Goal: Complete application form

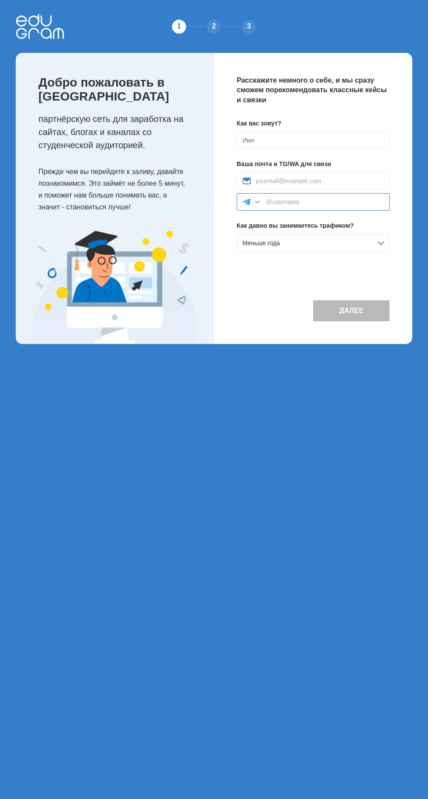
click at [340, 200] on input at bounding box center [325, 201] width 118 height 7
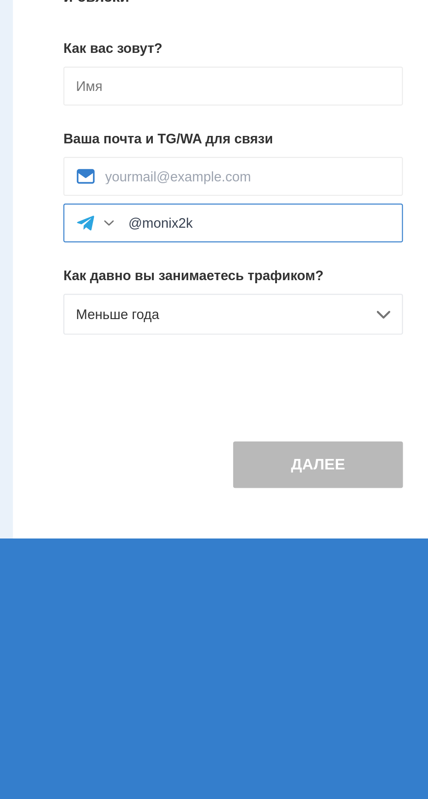
type input "@monix2k"
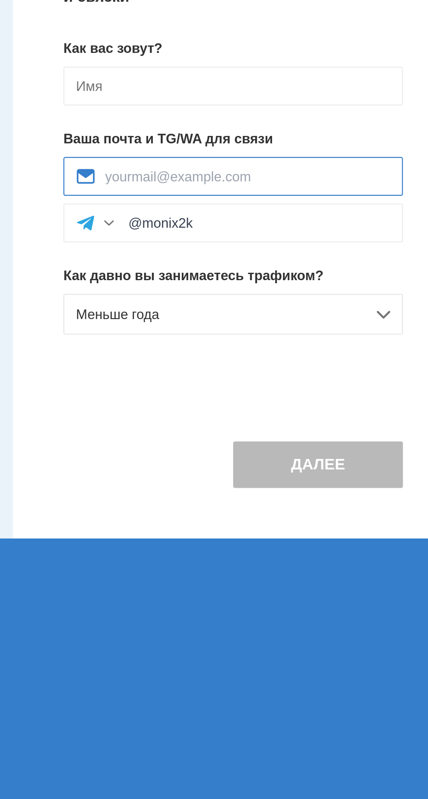
click at [363, 183] on input at bounding box center [320, 180] width 128 height 7
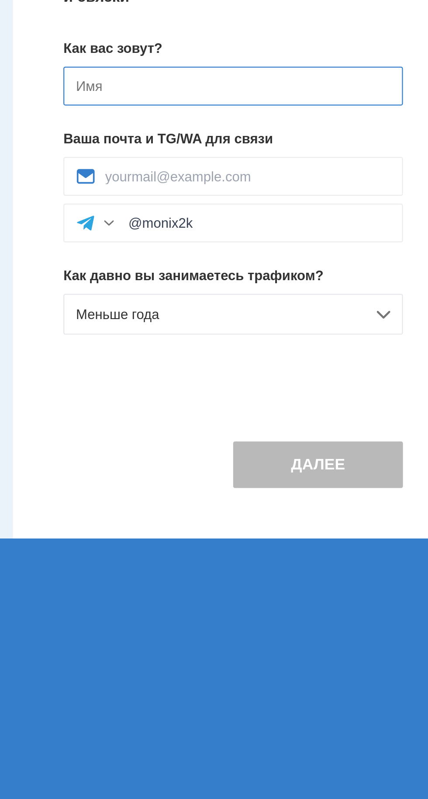
click at [360, 143] on input at bounding box center [313, 140] width 153 height 17
type input "[DEMOGRAPHIC_DATA]"
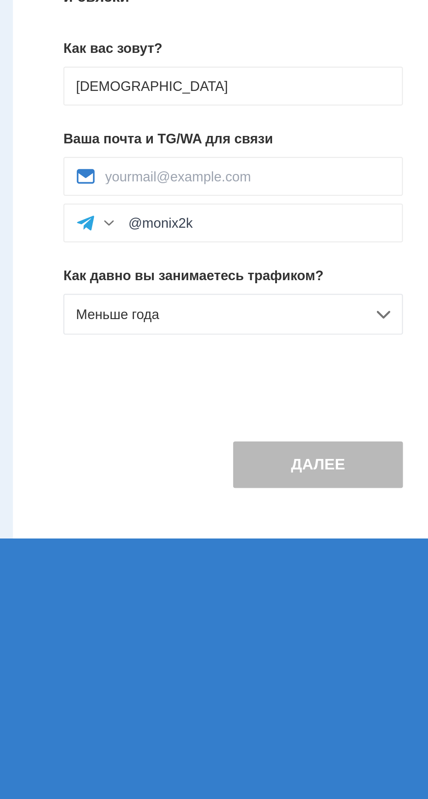
click at [364, 246] on div "Меньше года" at bounding box center [313, 243] width 153 height 18
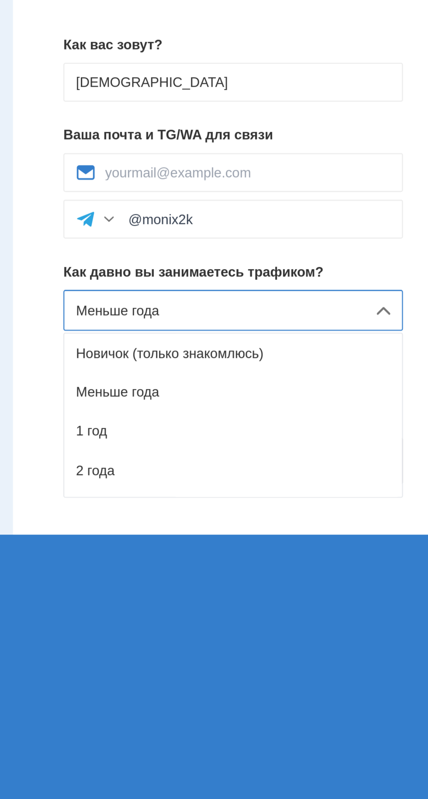
click at [333, 275] on div "Меньше года" at bounding box center [313, 279] width 152 height 17
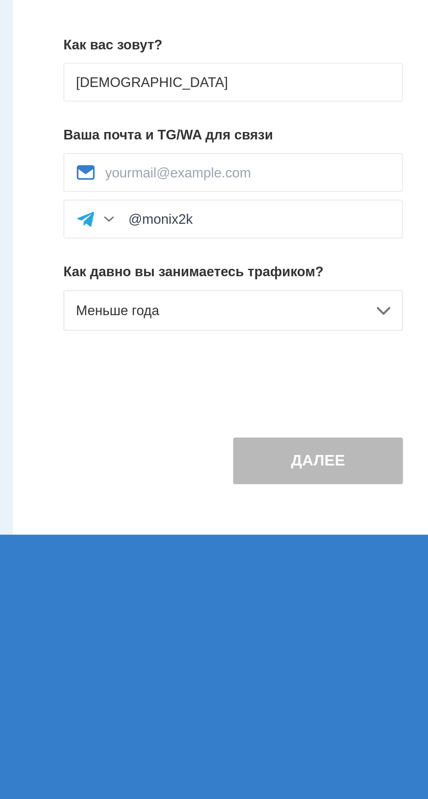
click at [354, 308] on button "Далее" at bounding box center [351, 310] width 76 height 21
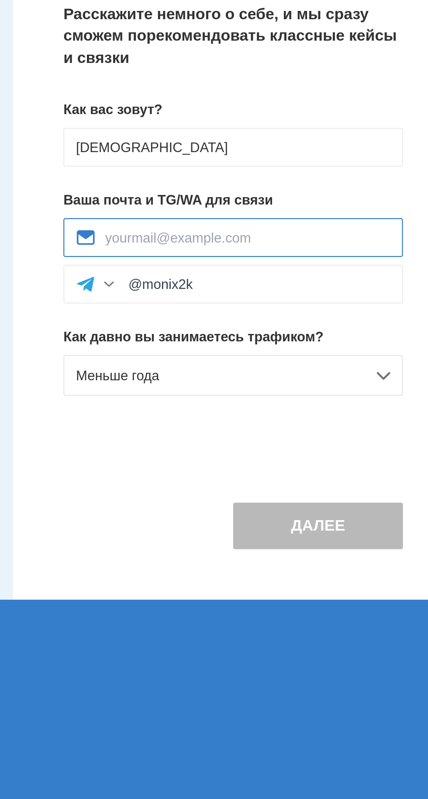
click at [345, 177] on input at bounding box center [320, 180] width 128 height 7
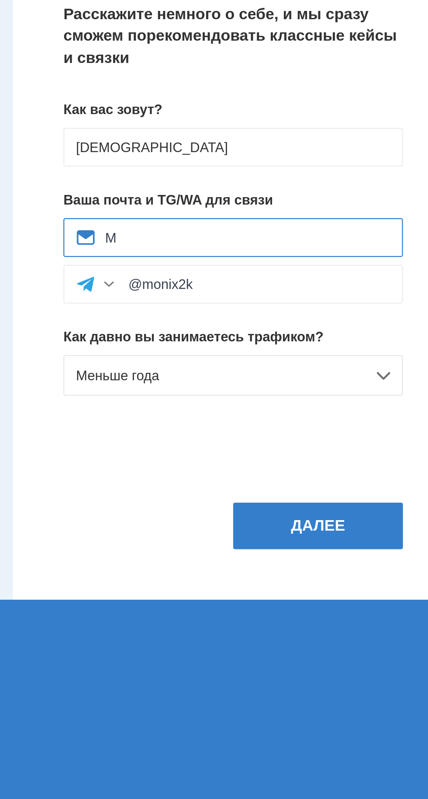
type input "M8"
type input "m808nix@gmail.com"
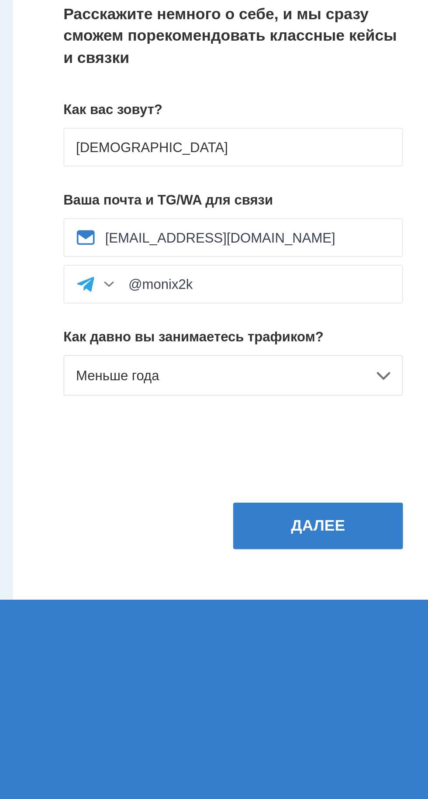
click at [364, 307] on button "Далее" at bounding box center [351, 310] width 76 height 21
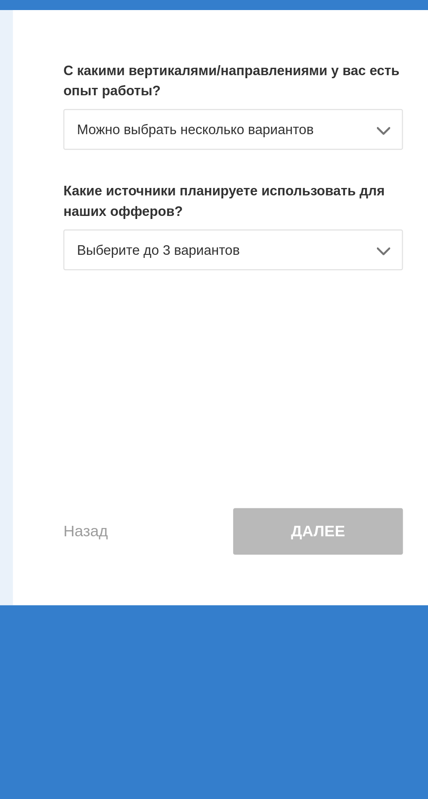
click at [365, 168] on div "Выберите до 3 вариантов" at bounding box center [313, 161] width 153 height 18
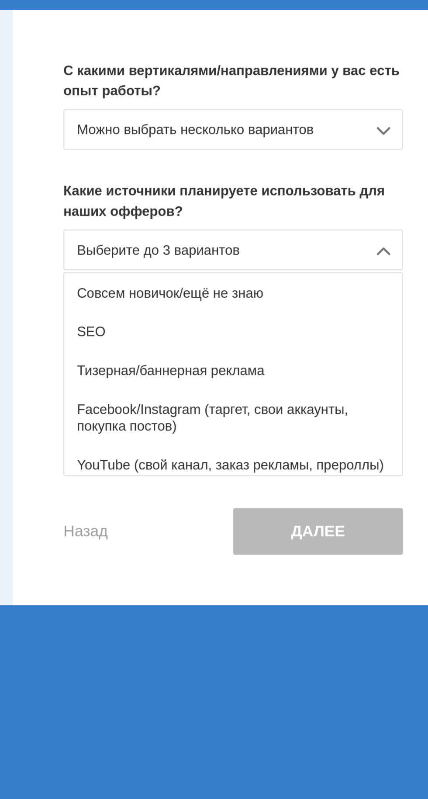
click at [346, 213] on div "Тизерная/баннерная реклама" at bounding box center [313, 214] width 152 height 17
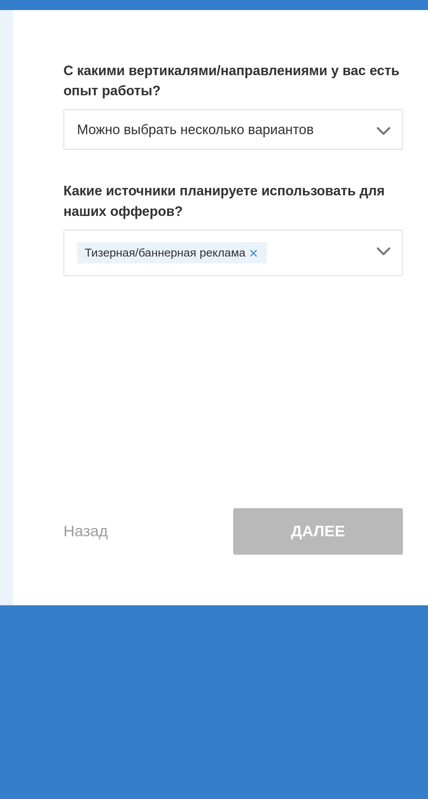
click at [368, 160] on div "Тизерная/баннерная реклама" at bounding box center [307, 162] width 129 height 10
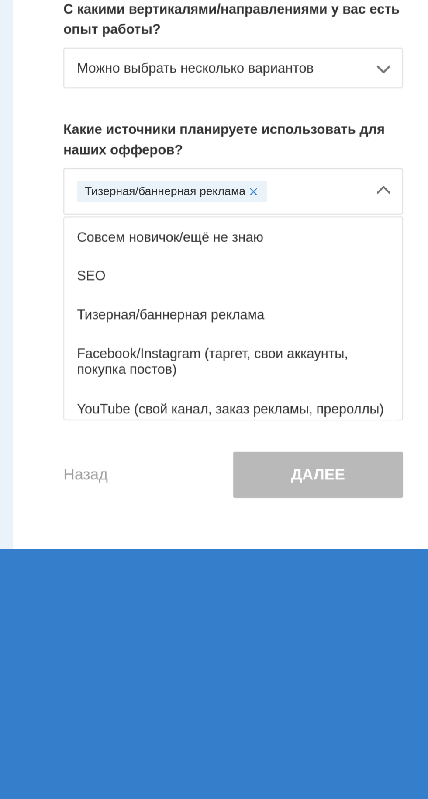
click at [355, 260] on div "YouTube (свой канал, заказ рекламы, прероллы)" at bounding box center [313, 259] width 152 height 17
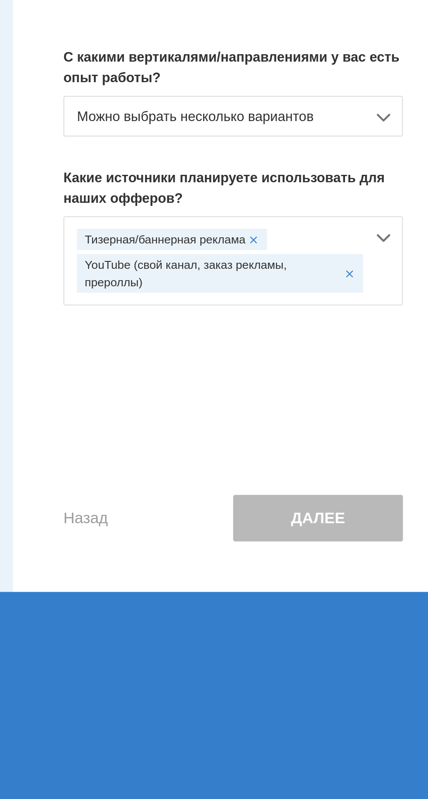
click at [371, 111] on div "Можно выбрать несколько вариантов" at bounding box center [313, 106] width 153 height 18
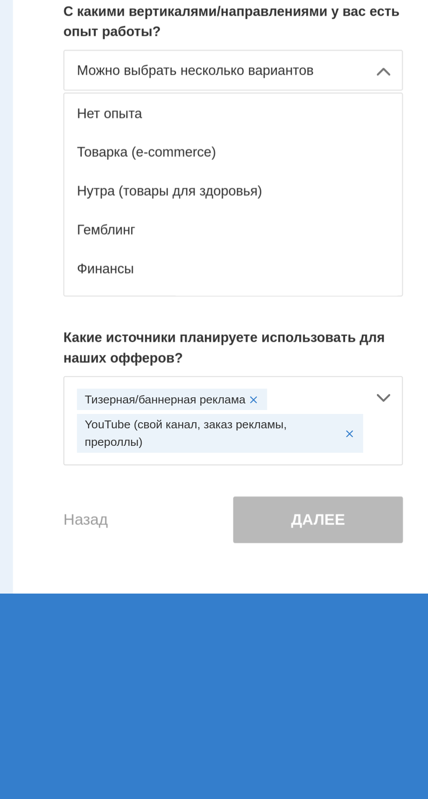
click at [360, 124] on div "Нет опыта" at bounding box center [313, 125] width 152 height 17
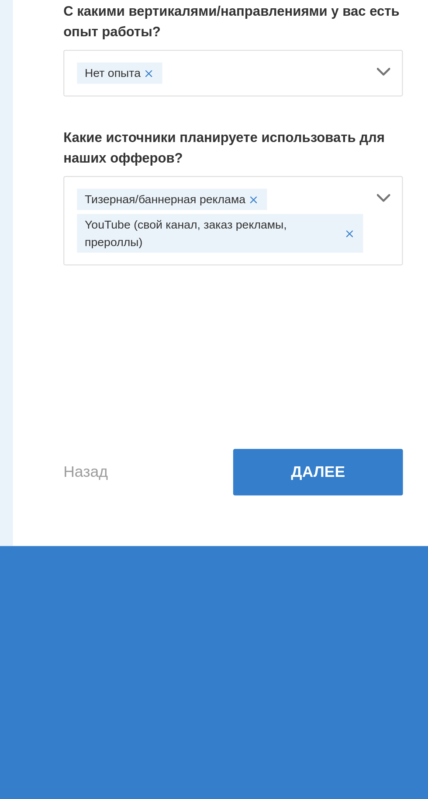
click at [347, 292] on button "Далее" at bounding box center [351, 287] width 76 height 21
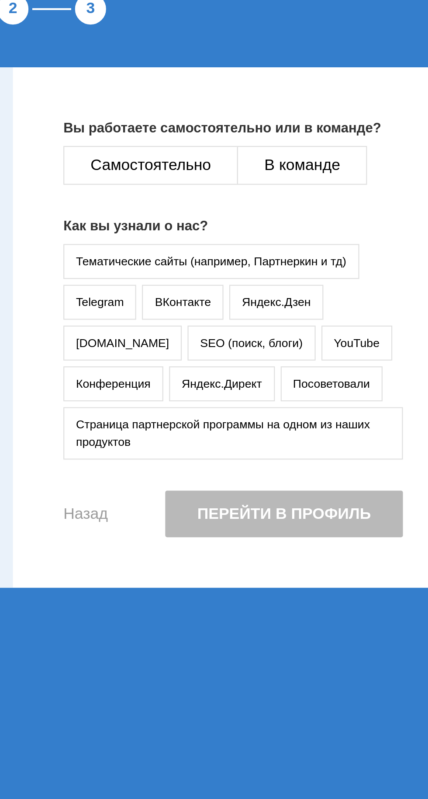
click at [296, 94] on button "Самостоятельно" at bounding box center [276, 96] width 79 height 17
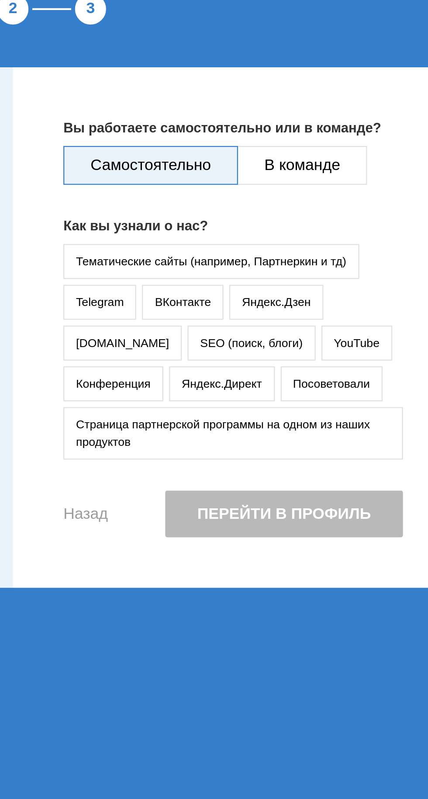
click at [353, 179] on button "YouTube" at bounding box center [369, 177] width 32 height 16
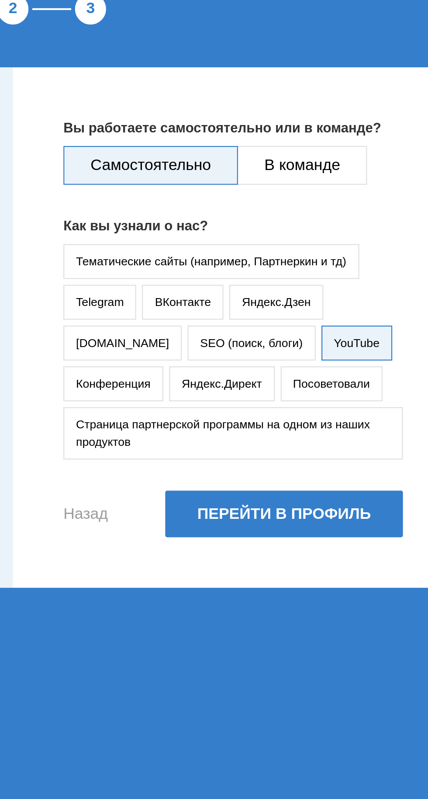
click at [345, 254] on button "Перейти в профиль" at bounding box center [336, 253] width 107 height 21
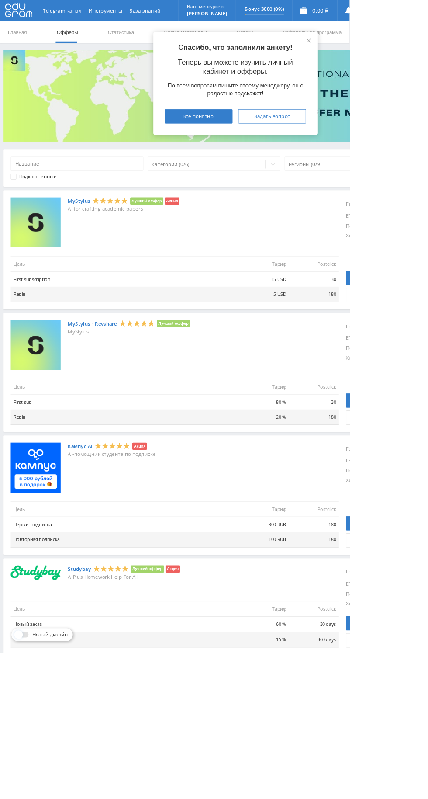
click at [263, 142] on span "Все понятно!" at bounding box center [243, 142] width 39 height 7
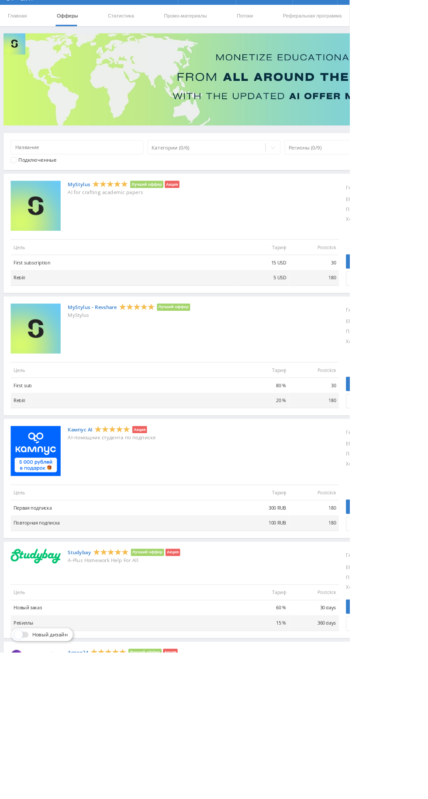
scroll to position [21, 0]
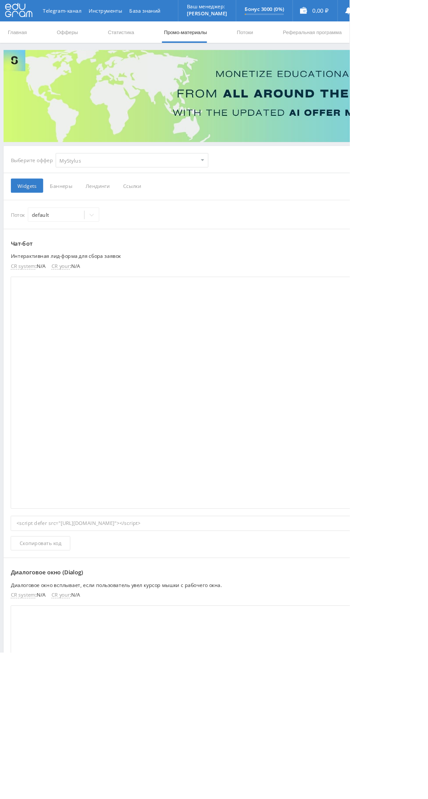
click at [172, 233] on span "Ссылки" at bounding box center [161, 226] width 39 height 17
click at [0, 0] on input "Ссылки" at bounding box center [0, 0] width 0 height 0
